Goal: Find specific page/section: Find specific page/section

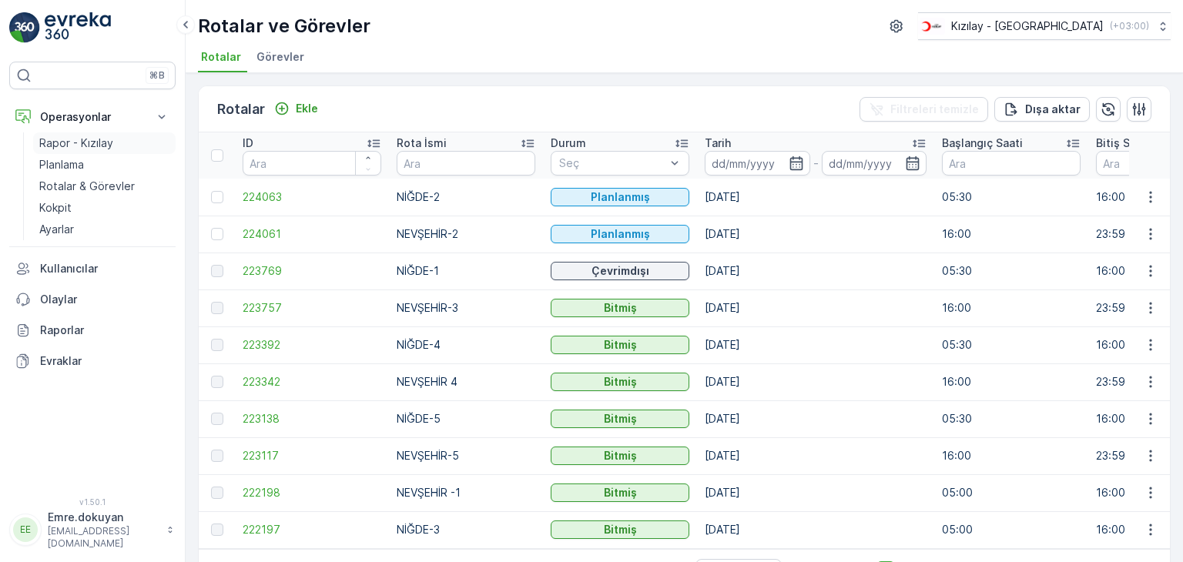
click at [86, 139] on p "Rapor - Kızılay" at bounding box center [76, 143] width 74 height 15
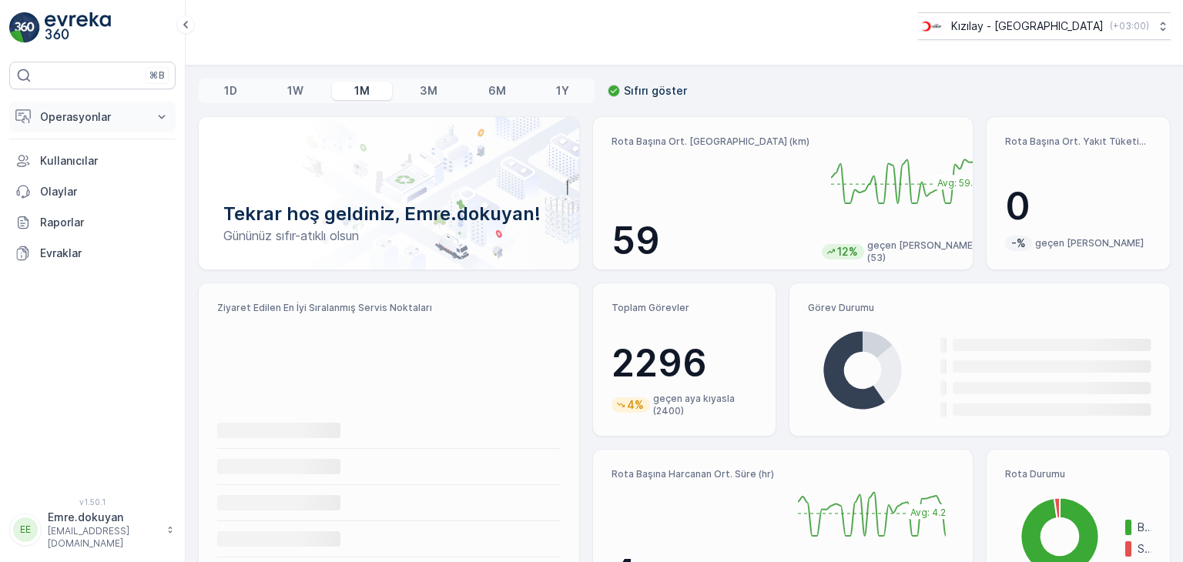
click at [72, 126] on button "Operasyonlar" at bounding box center [92, 117] width 166 height 31
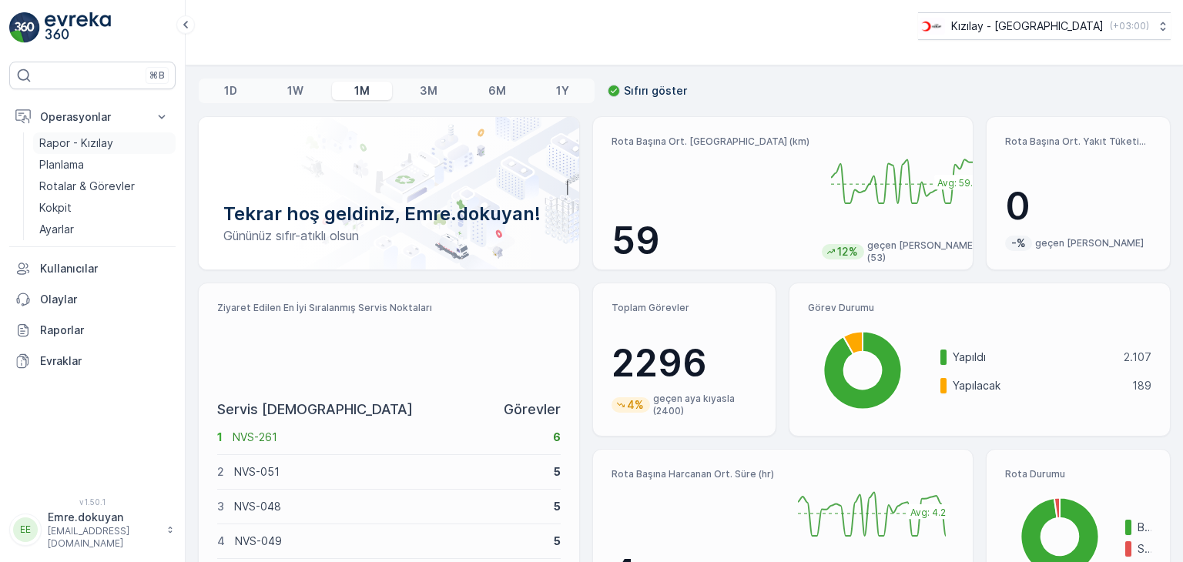
click at [101, 138] on p "Rapor - Kızılay" at bounding box center [76, 143] width 74 height 15
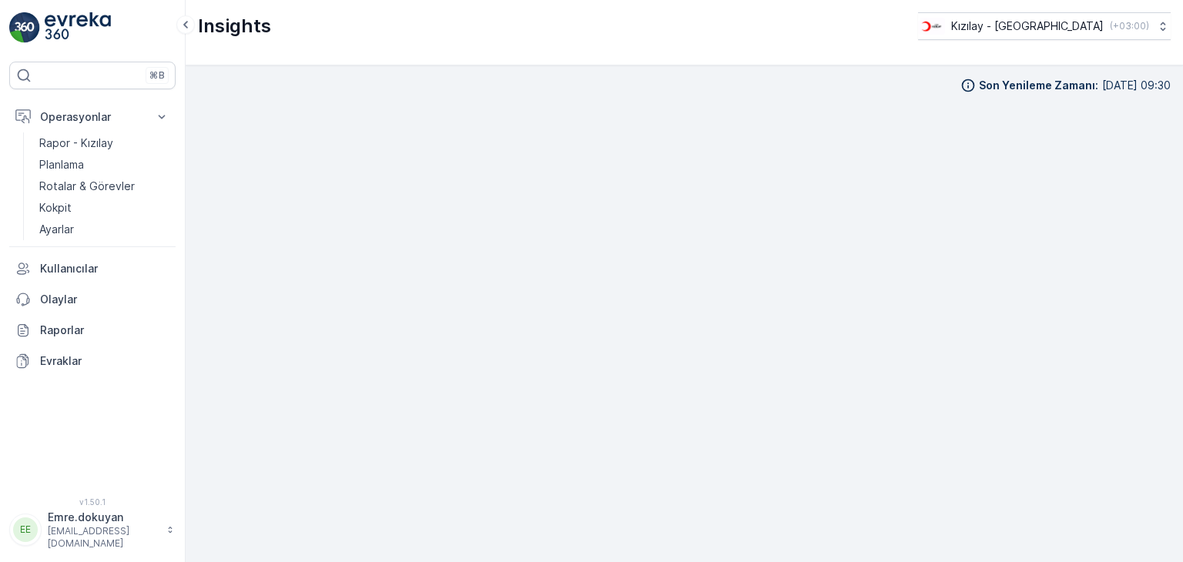
scroll to position [13, 0]
click at [99, 186] on p "Rotalar & Görevler" at bounding box center [86, 186] width 95 height 15
